Goal: Book appointment/travel/reservation

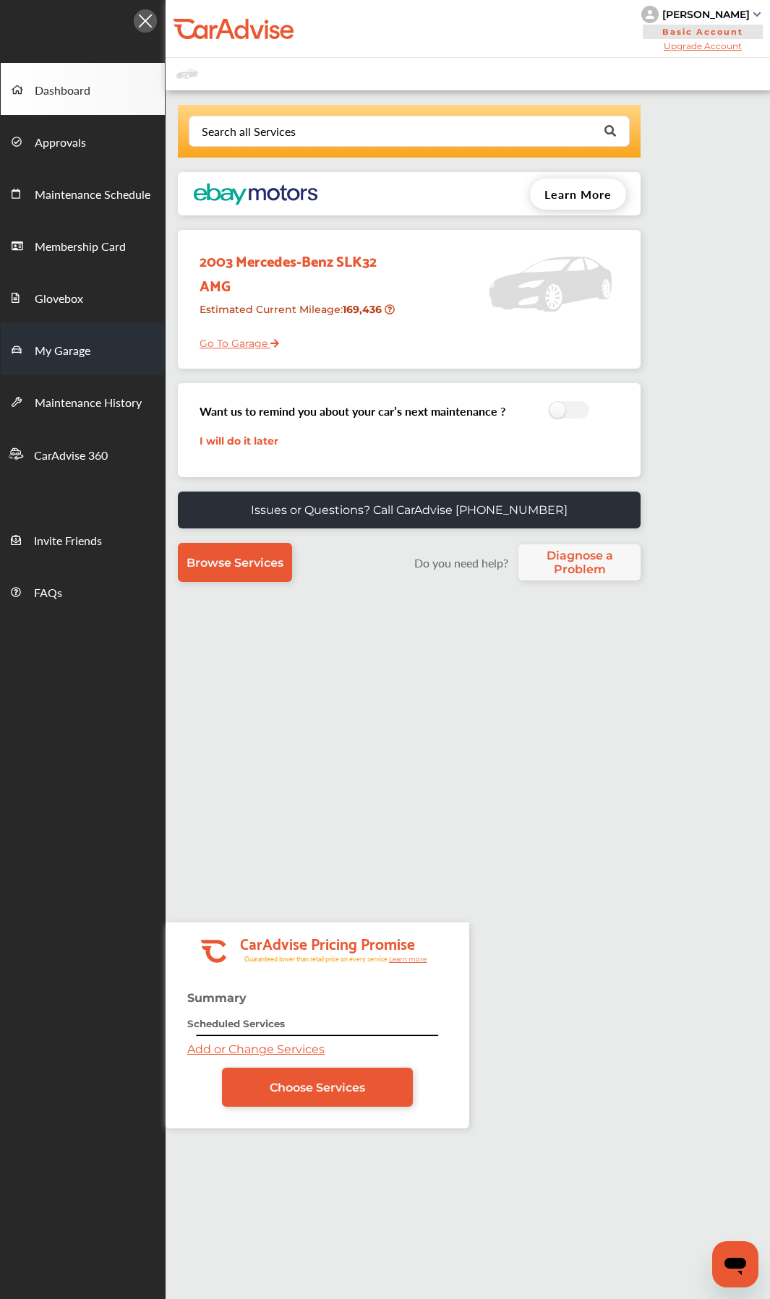
click at [61, 354] on span "My Garage" at bounding box center [63, 351] width 56 height 19
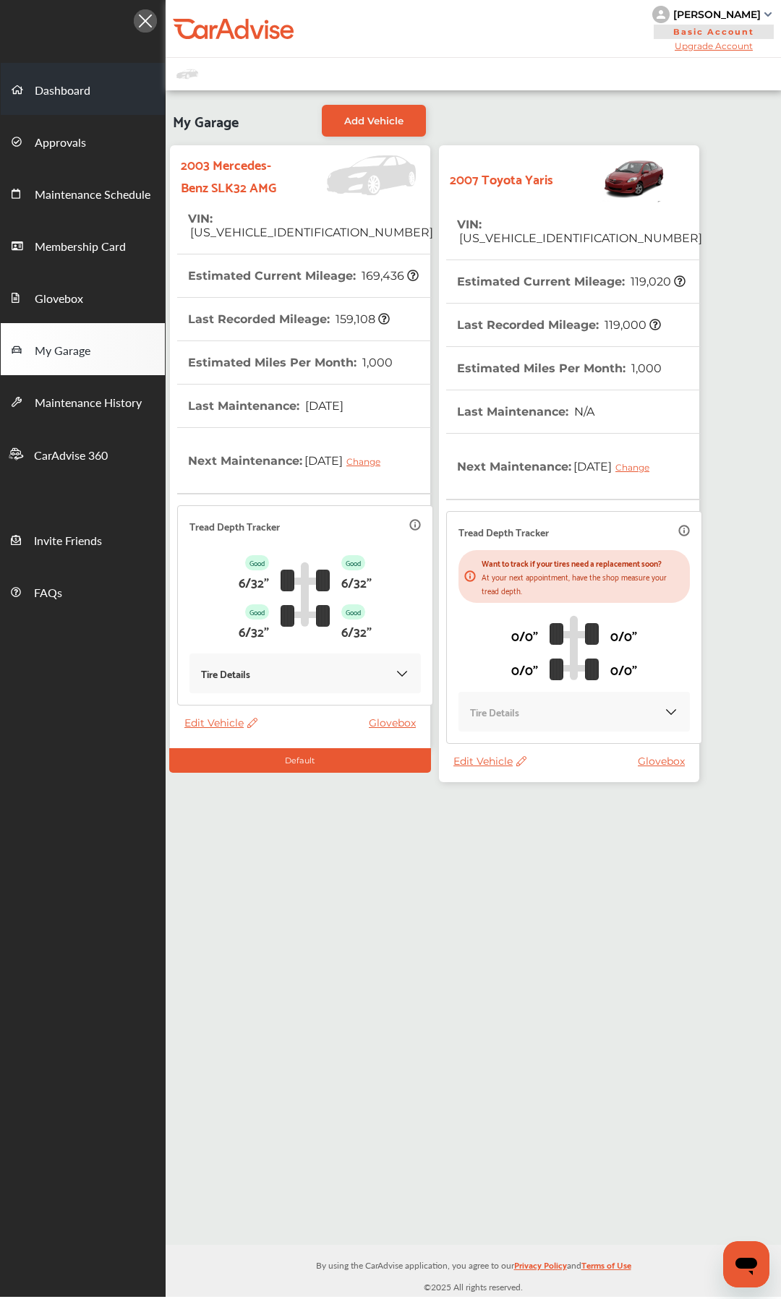
click at [88, 90] on span "Dashboard" at bounding box center [63, 91] width 56 height 19
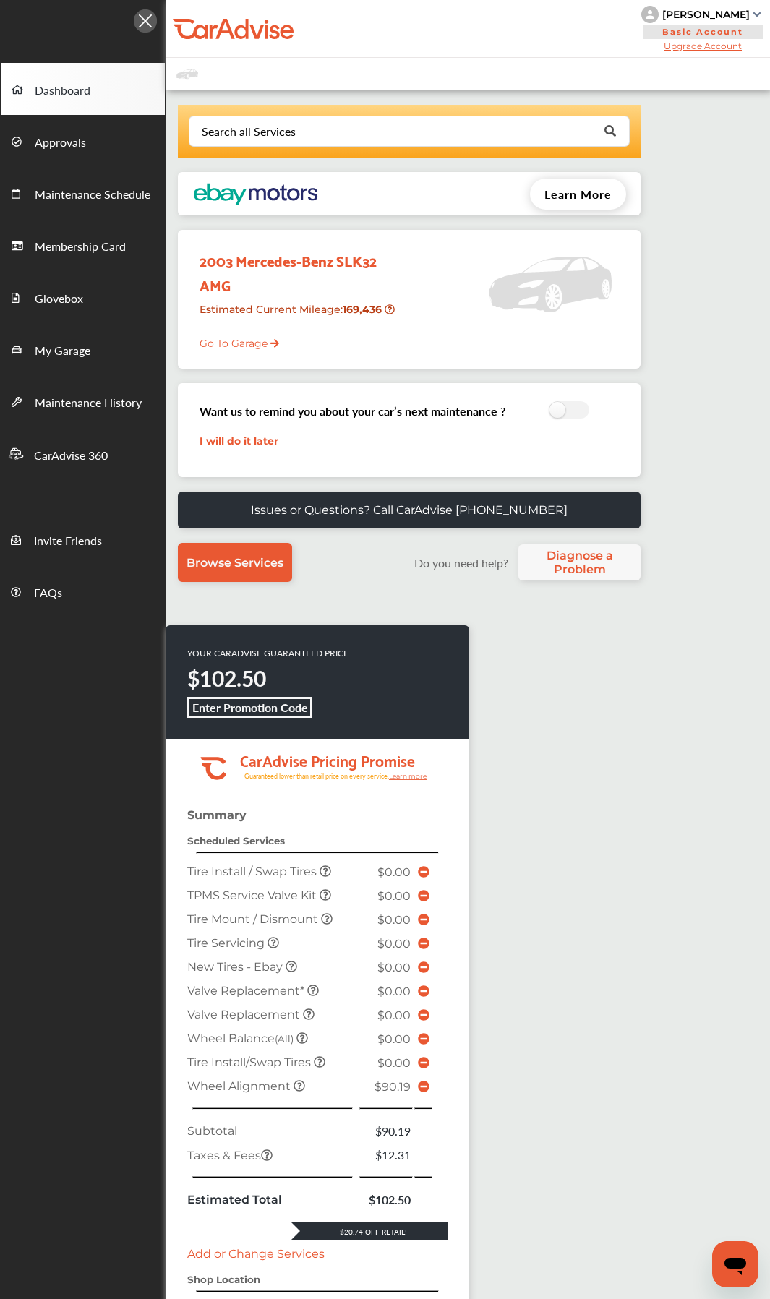
click at [423, 691] on icon at bounding box center [424, 1087] width 12 height 12
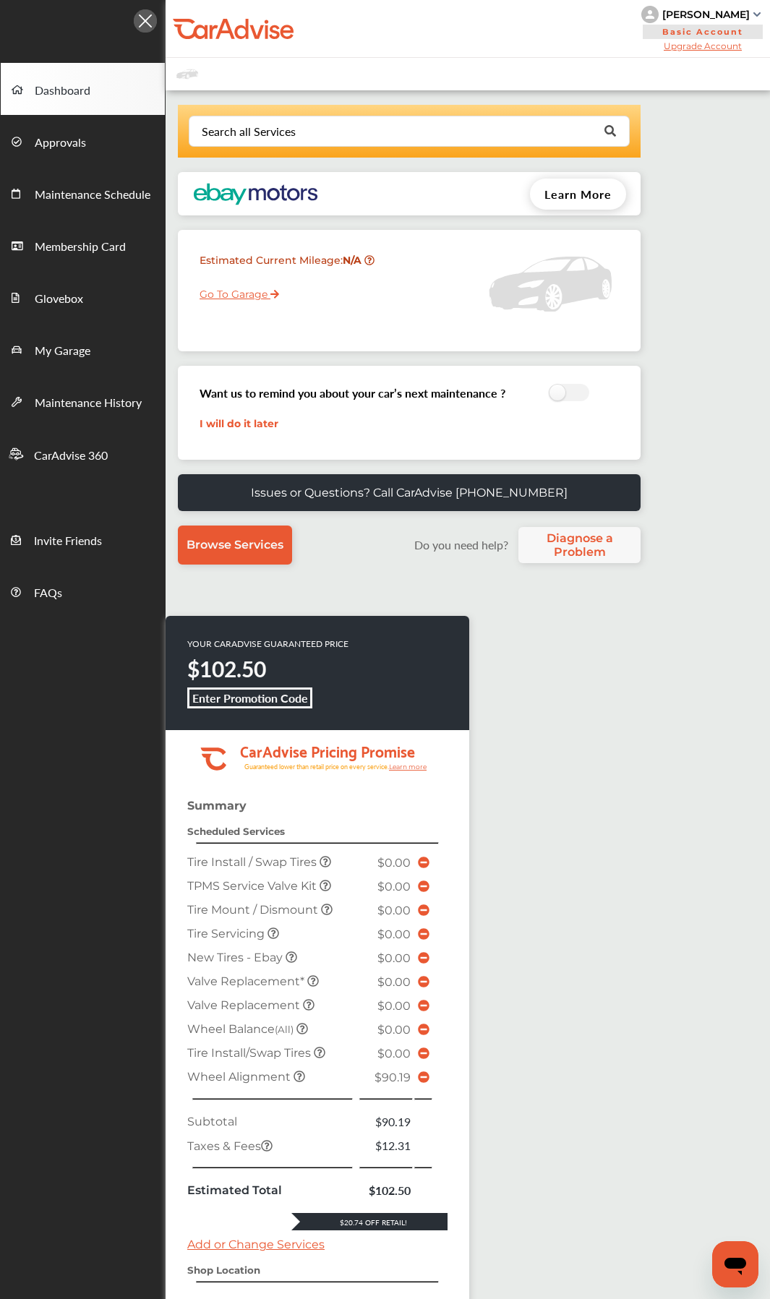
scroll to position [217, 0]
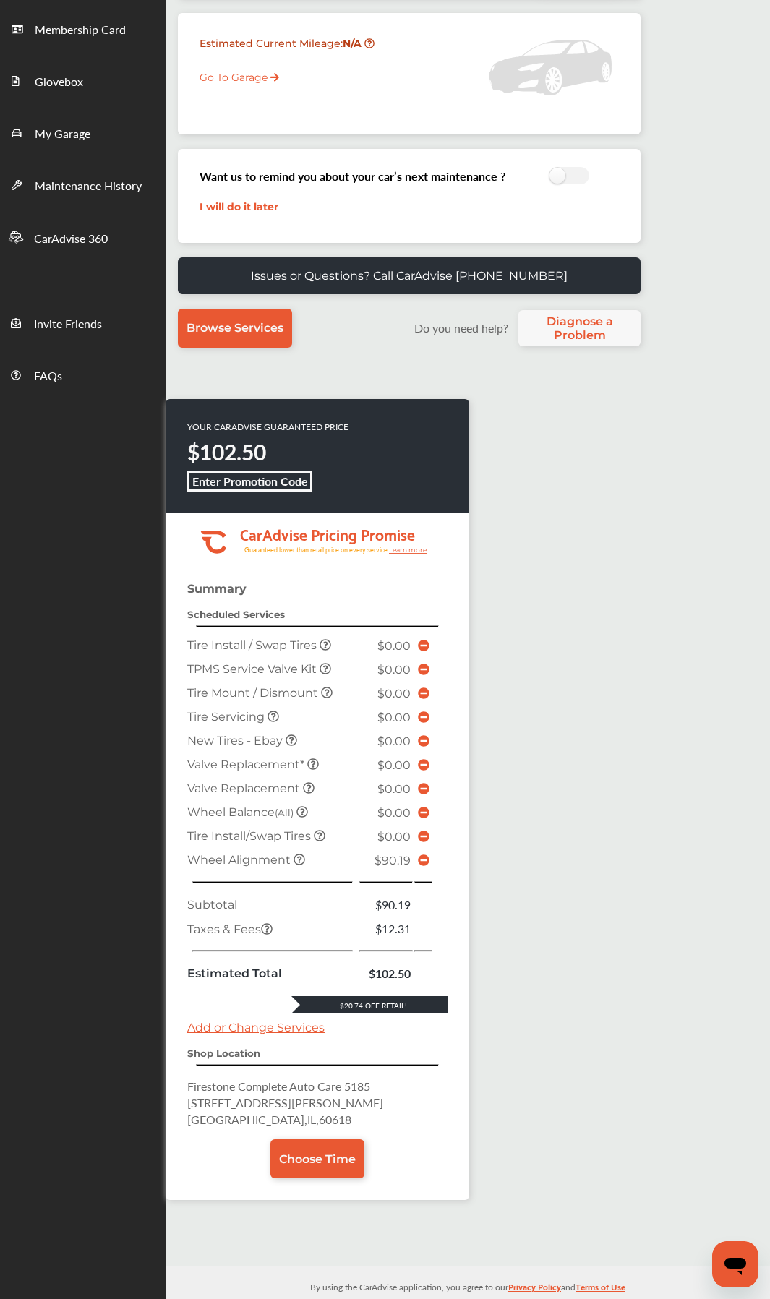
click at [424, 863] on icon at bounding box center [424, 861] width 12 height 12
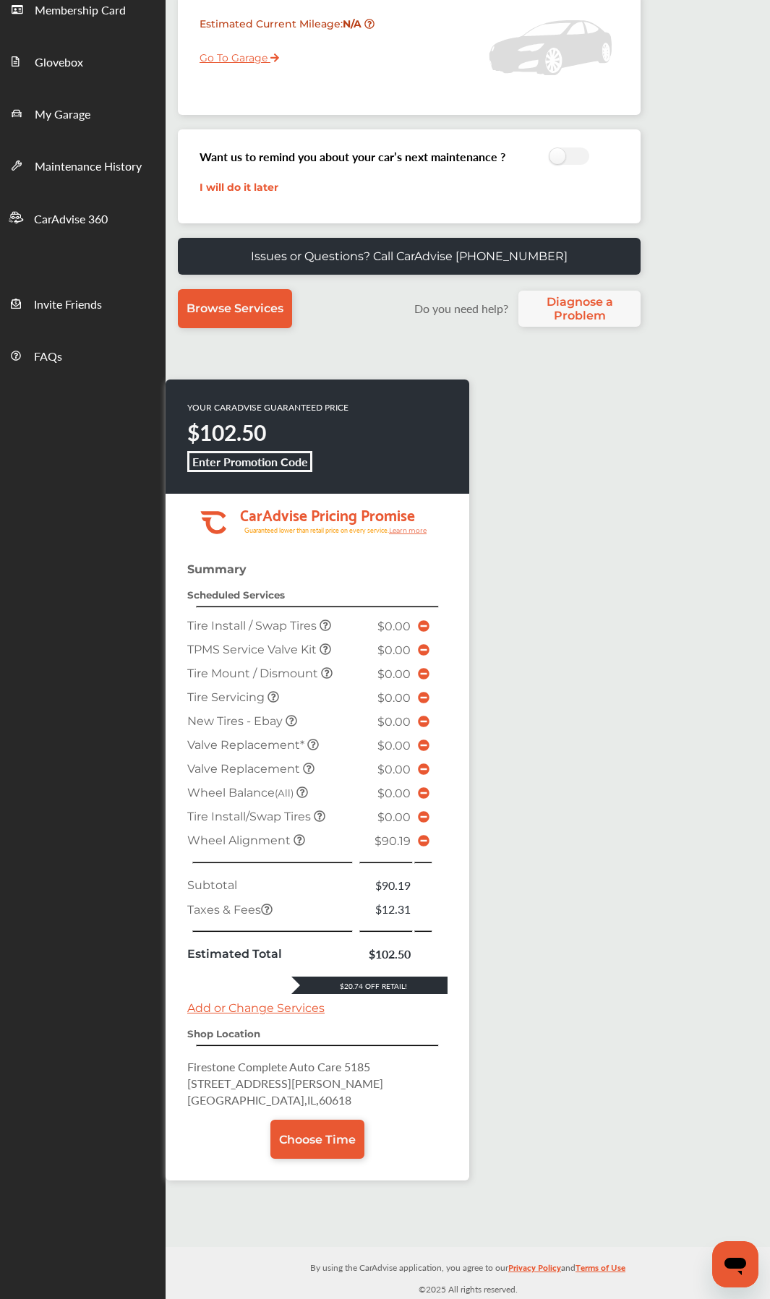
click at [424, 837] on icon at bounding box center [424, 842] width 12 height 12
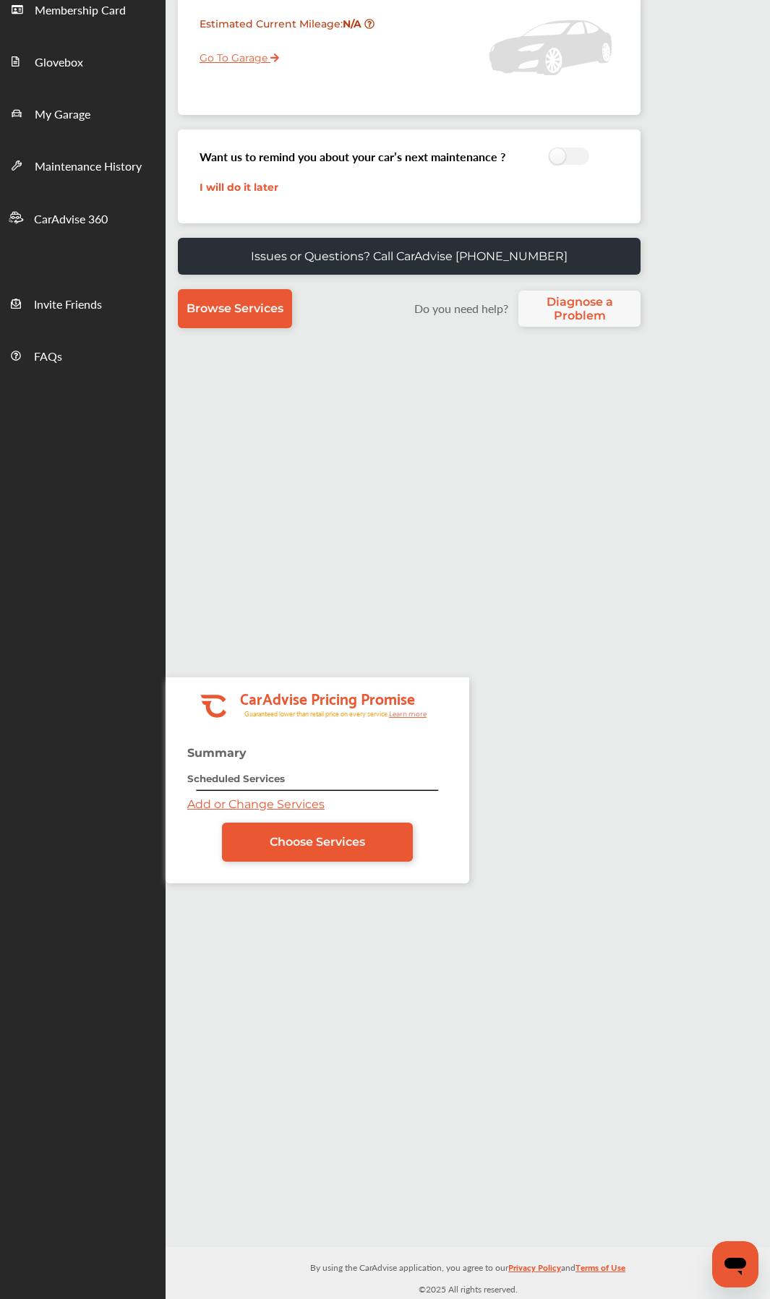
click at [560, 685] on div ".cls-1 { clip-path: url(#clip-Pricing_Promise_Banner); } .cls-2 { fill: #fff; }…" at bounding box center [397, 787] width 463 height 220
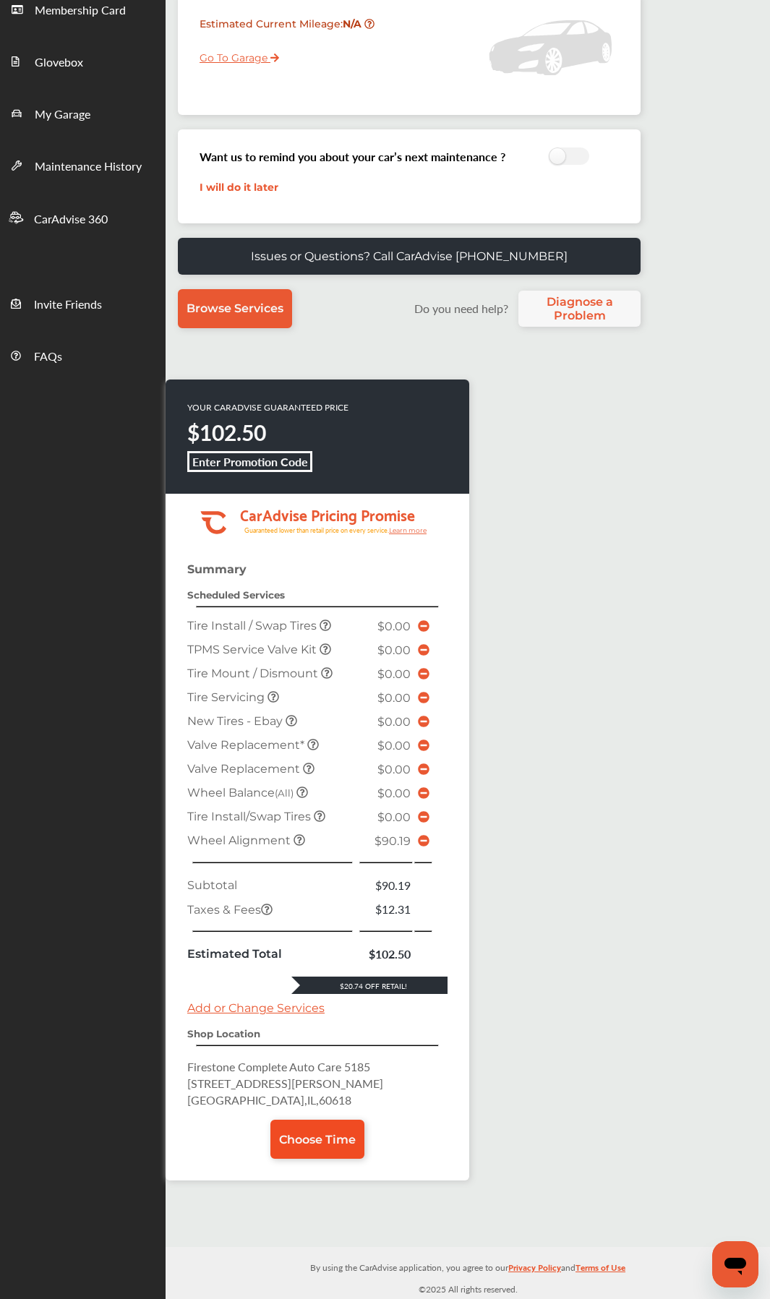
click at [333, 1138] on span "Choose Time" at bounding box center [317, 1140] width 77 height 14
